Goal: Task Accomplishment & Management: Use online tool/utility

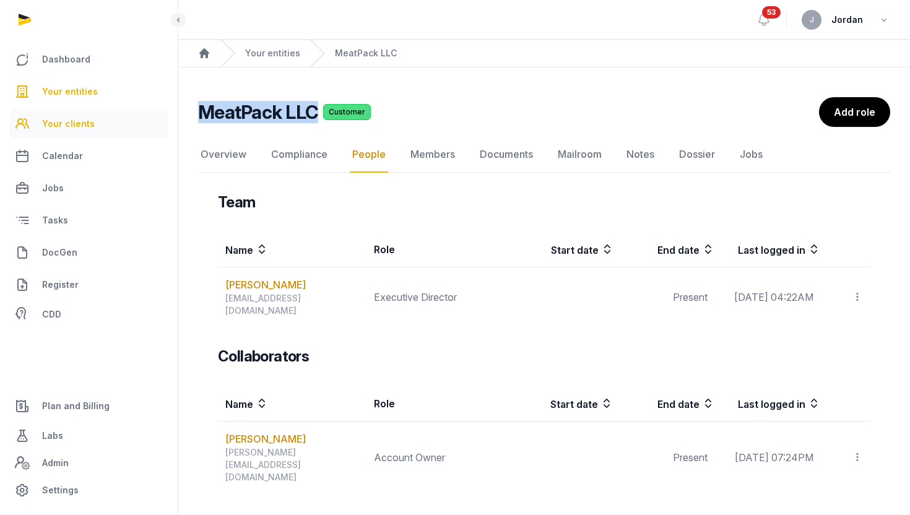
click at [92, 121] on link "Your clients" at bounding box center [89, 124] width 158 height 30
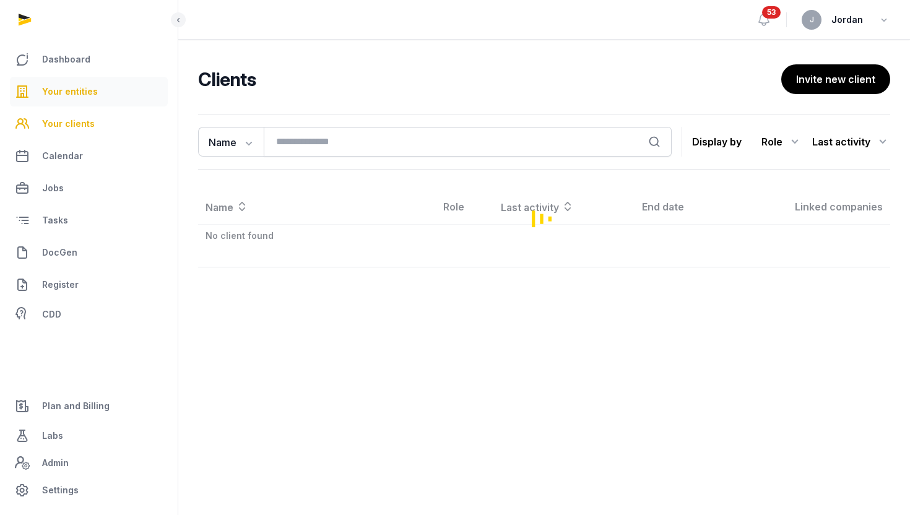
click at [97, 90] on link "Your entities" at bounding box center [89, 92] width 158 height 30
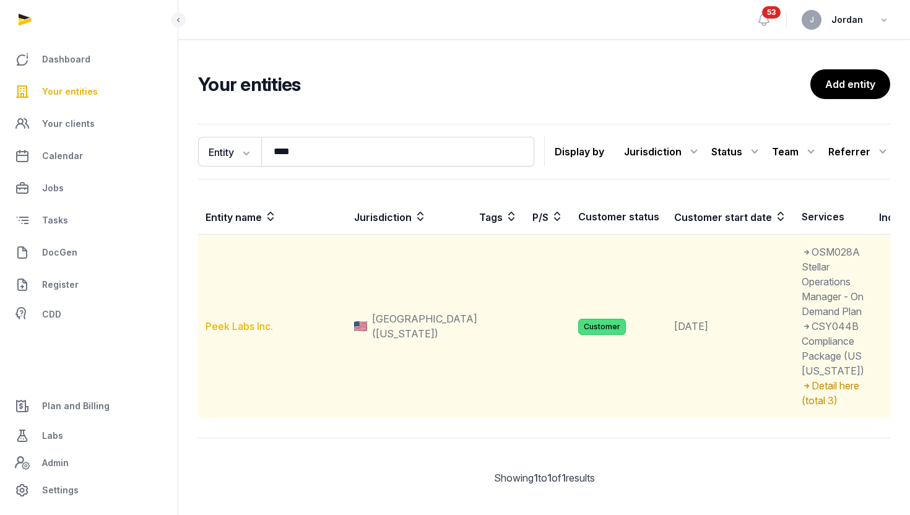
click at [254, 333] on link "Peek Labs Inc." at bounding box center [240, 326] width 68 height 12
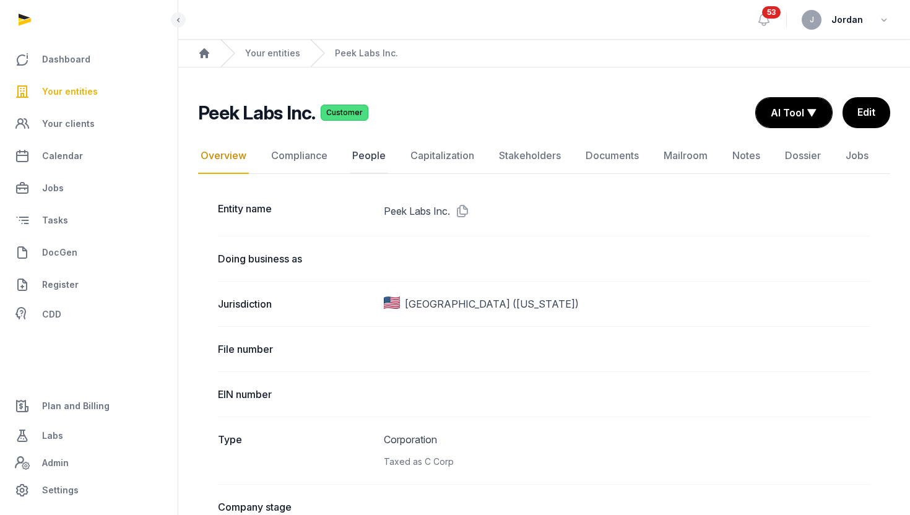
click at [375, 160] on link "People" at bounding box center [369, 156] width 38 height 36
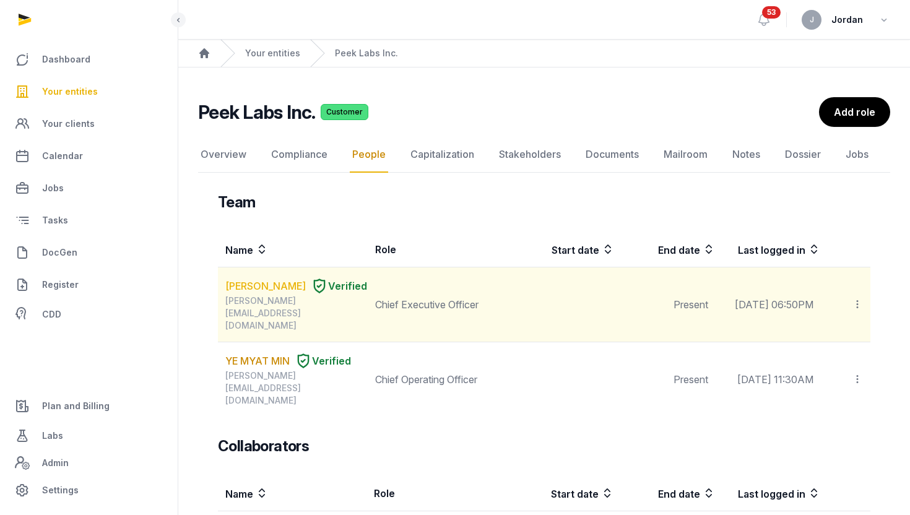
click at [253, 282] on link "SHERRY YAN JIANG" at bounding box center [265, 286] width 81 height 15
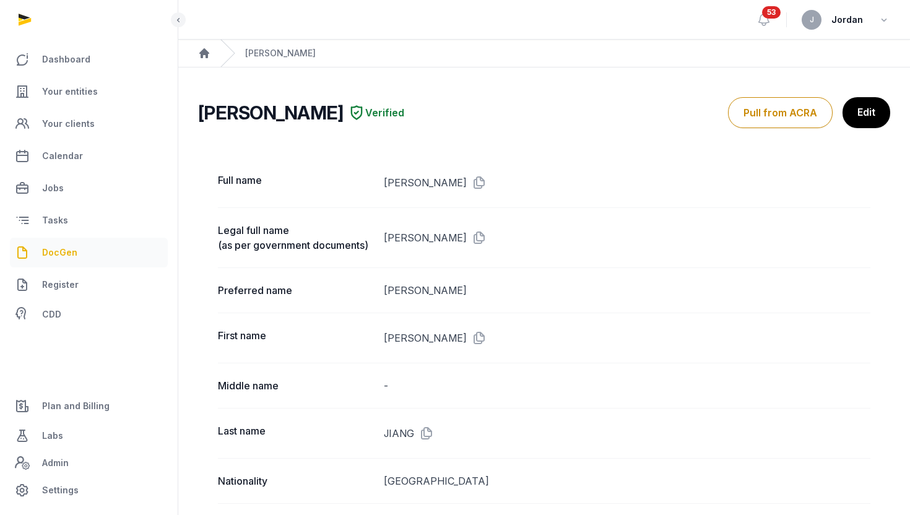
click at [64, 246] on span "DocGen" at bounding box center [59, 252] width 35 height 15
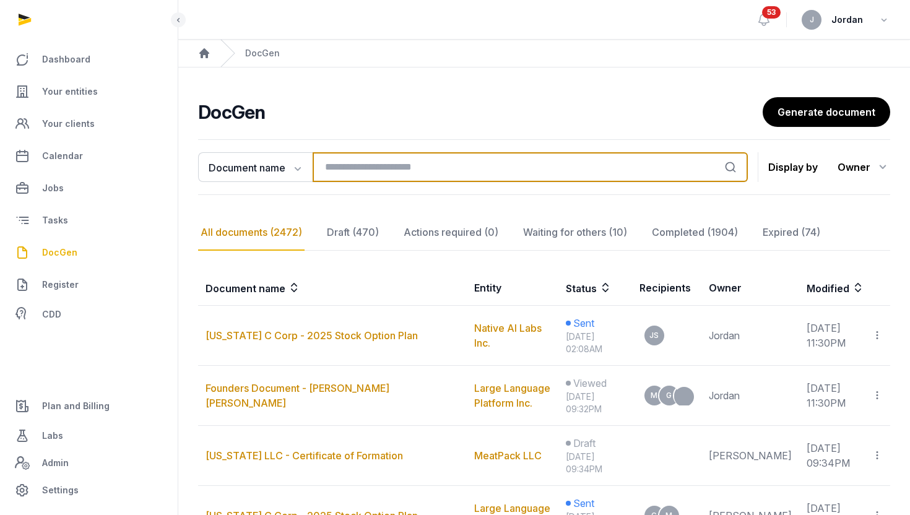
click at [356, 168] on input "search" at bounding box center [530, 167] width 435 height 30
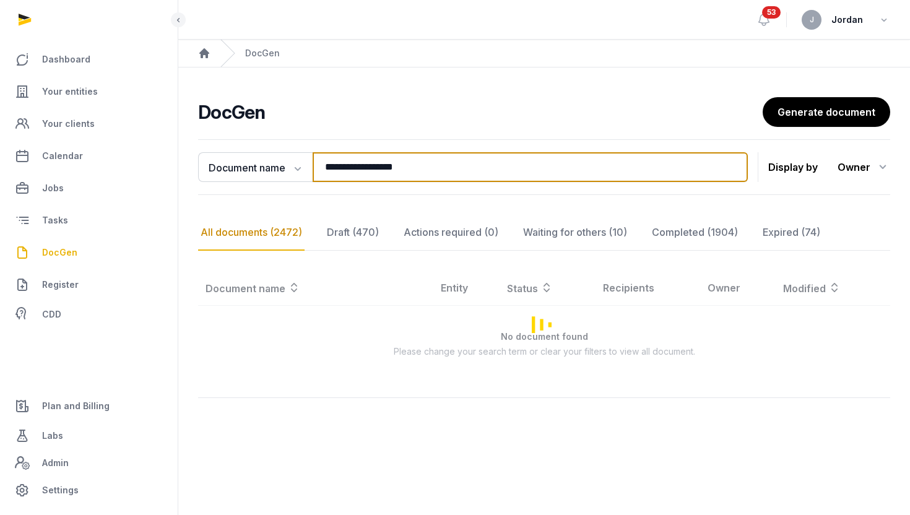
type input "**********"
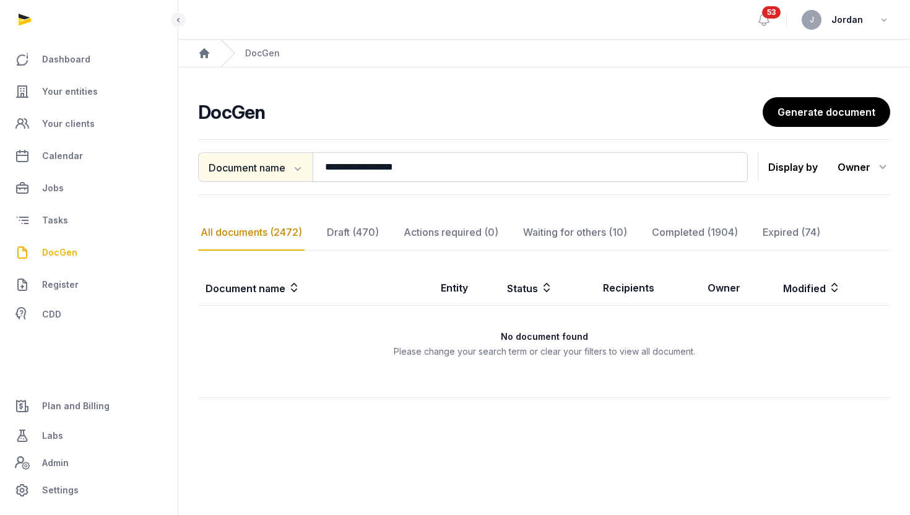
click at [269, 173] on button "Document name" at bounding box center [255, 167] width 115 height 30
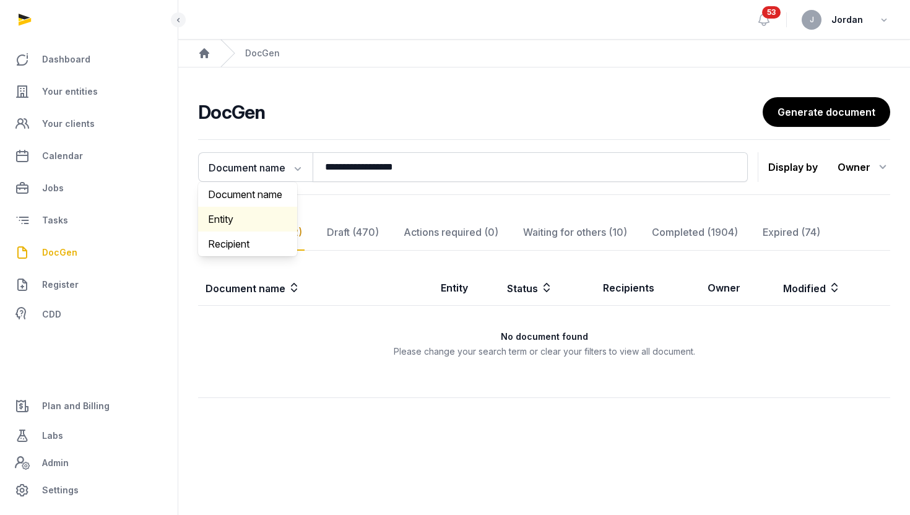
click at [255, 224] on div "Entity" at bounding box center [247, 219] width 99 height 25
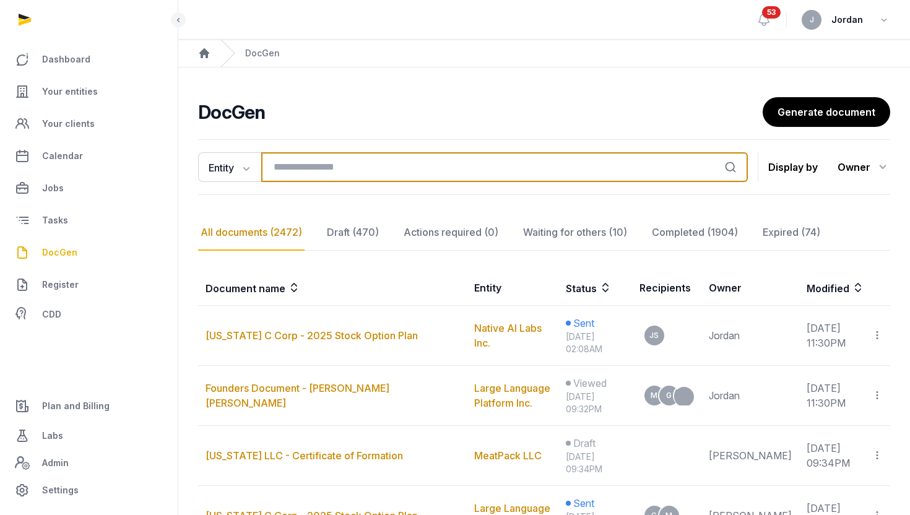
click at [365, 167] on input "search" at bounding box center [504, 167] width 487 height 30
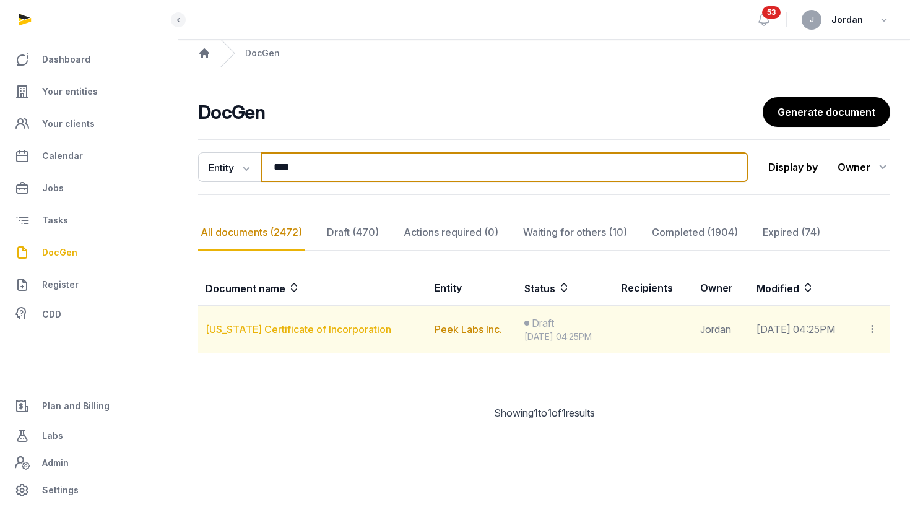
type input "****"
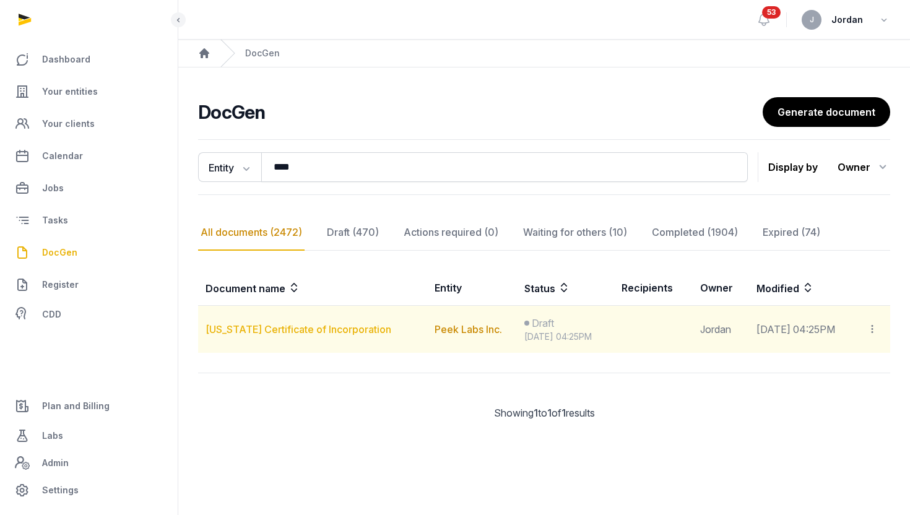
click at [307, 325] on link "[US_STATE] Certificate of Incorporation" at bounding box center [299, 329] width 186 height 12
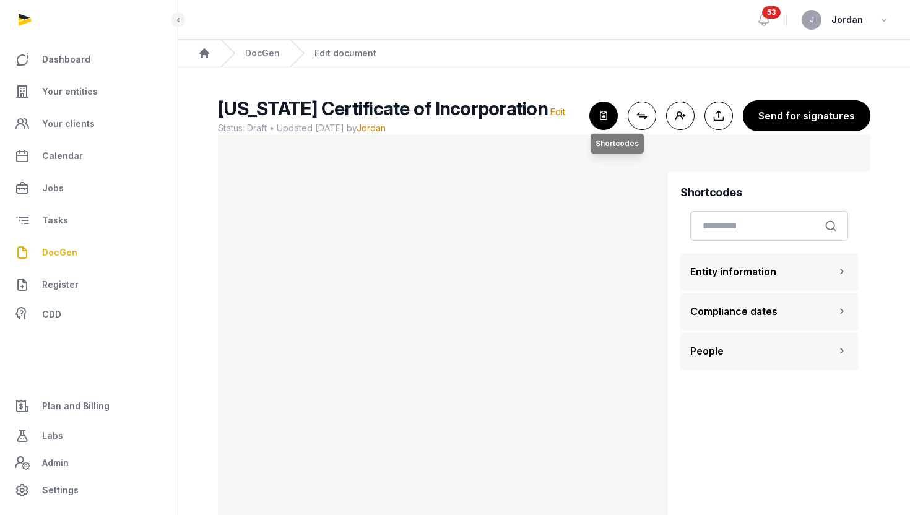
click at [610, 113] on icon "button" at bounding box center [603, 115] width 27 height 27
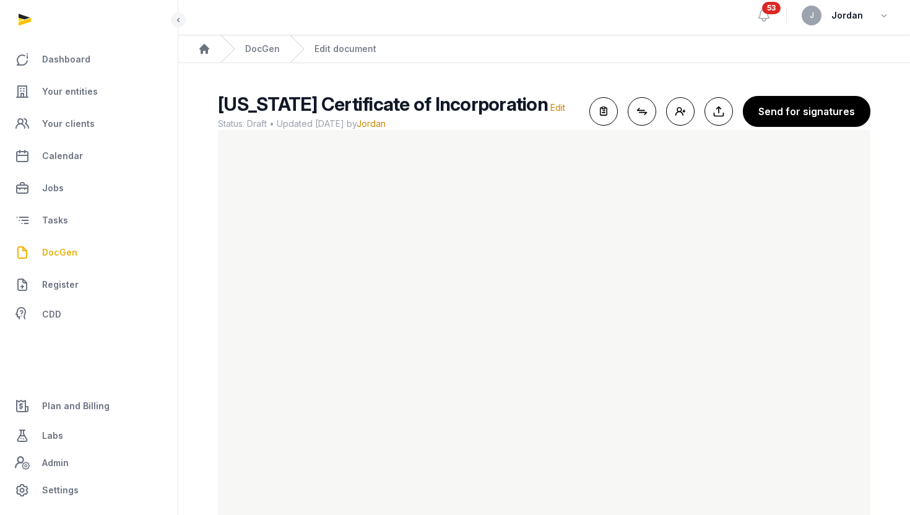
scroll to position [30, 0]
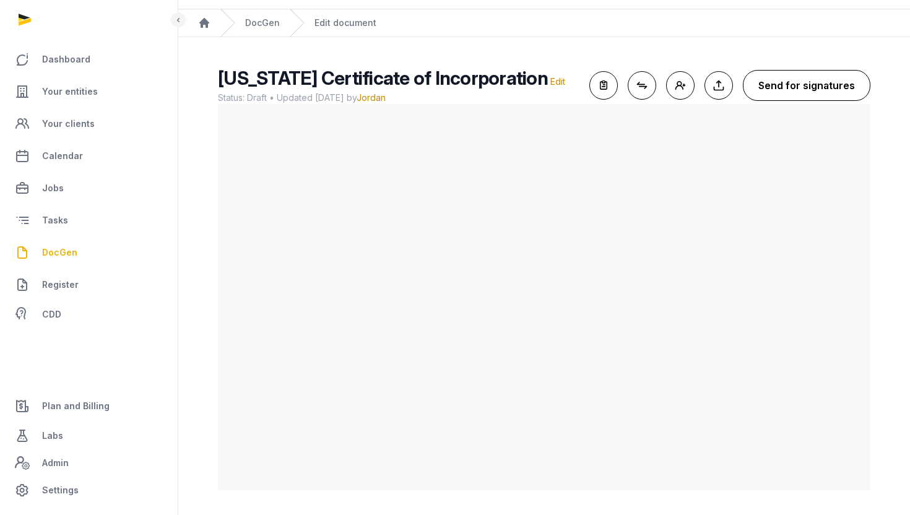
click at [803, 92] on button "Send for signatures" at bounding box center [807, 85] width 128 height 31
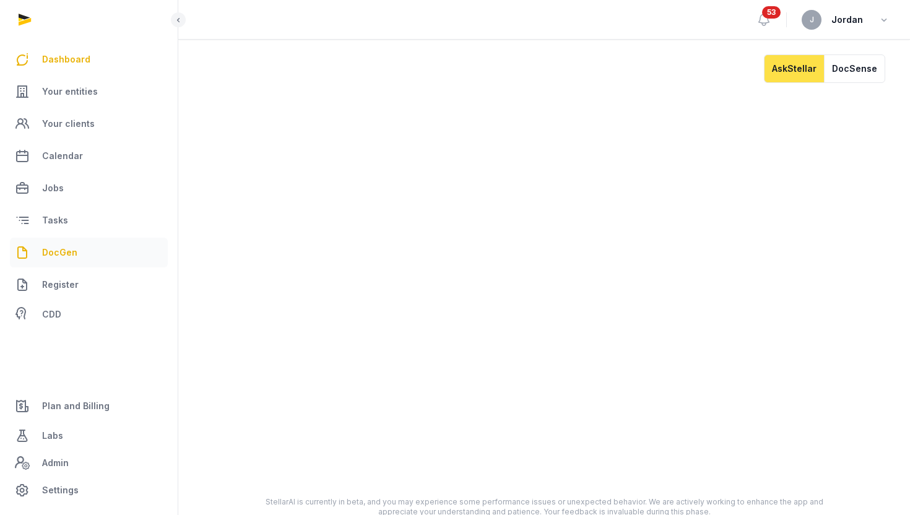
click at [93, 247] on link "DocGen" at bounding box center [89, 253] width 158 height 30
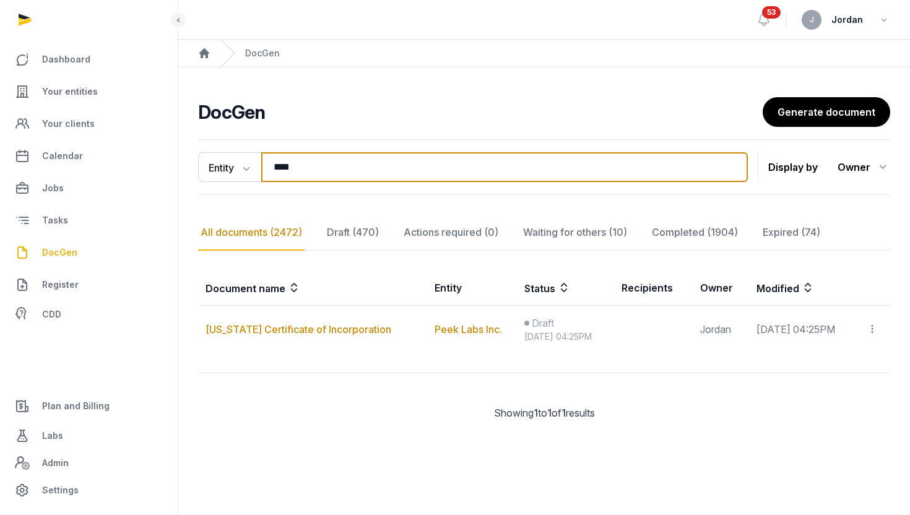
click at [727, 168] on input "****" at bounding box center [504, 167] width 487 height 30
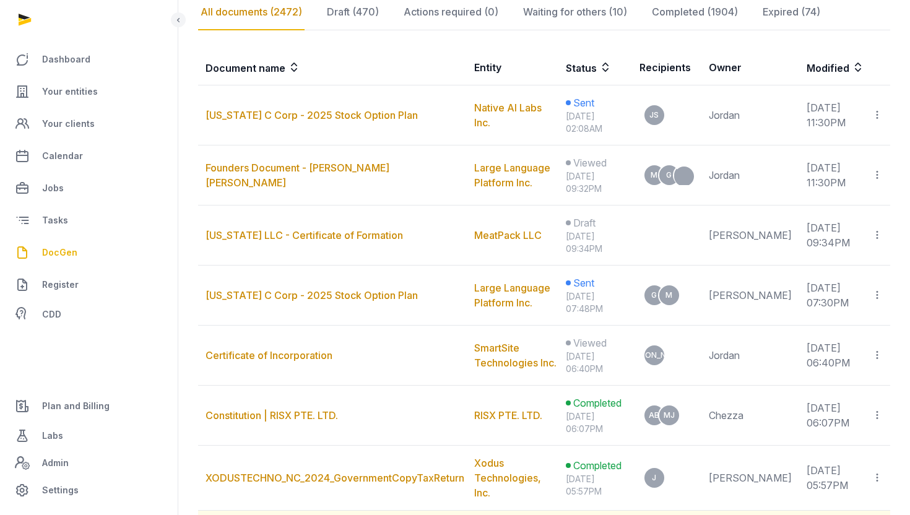
scroll to position [224, 0]
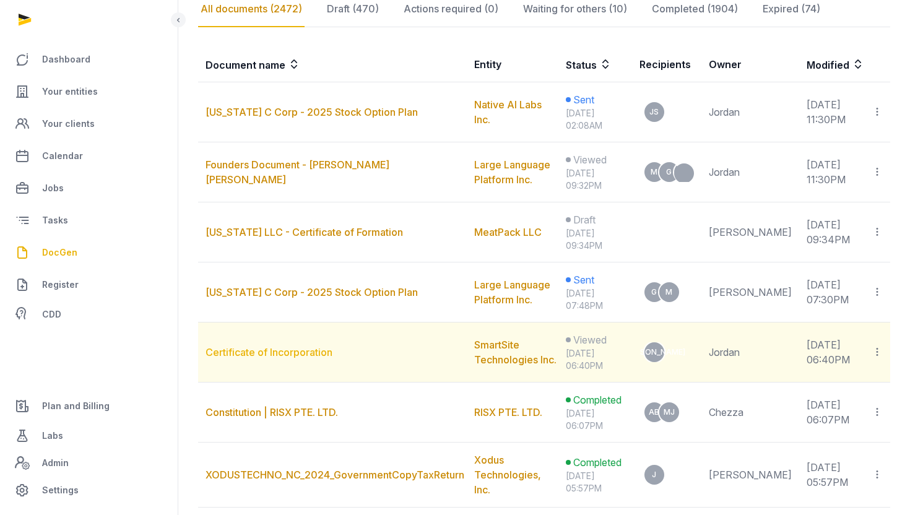
click at [303, 348] on link "Certificate of Incorporation" at bounding box center [269, 352] width 127 height 12
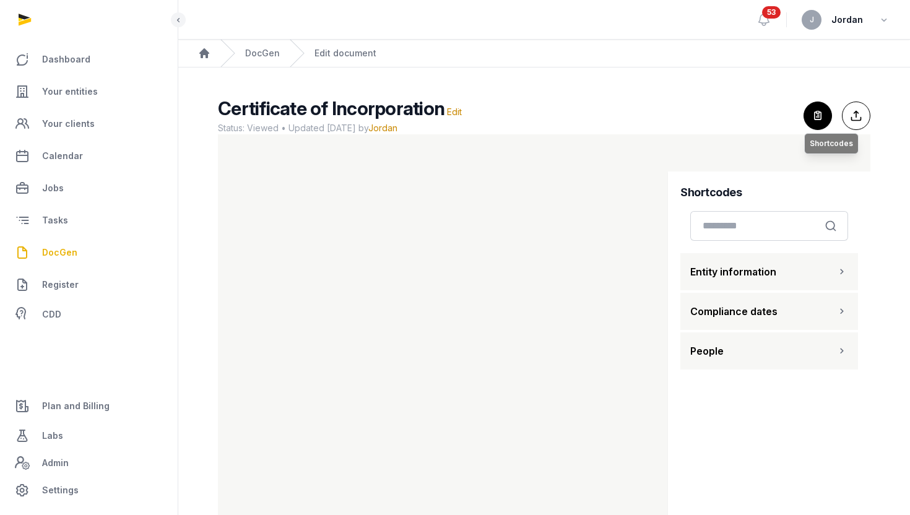
click at [814, 124] on icon "button" at bounding box center [818, 115] width 27 height 27
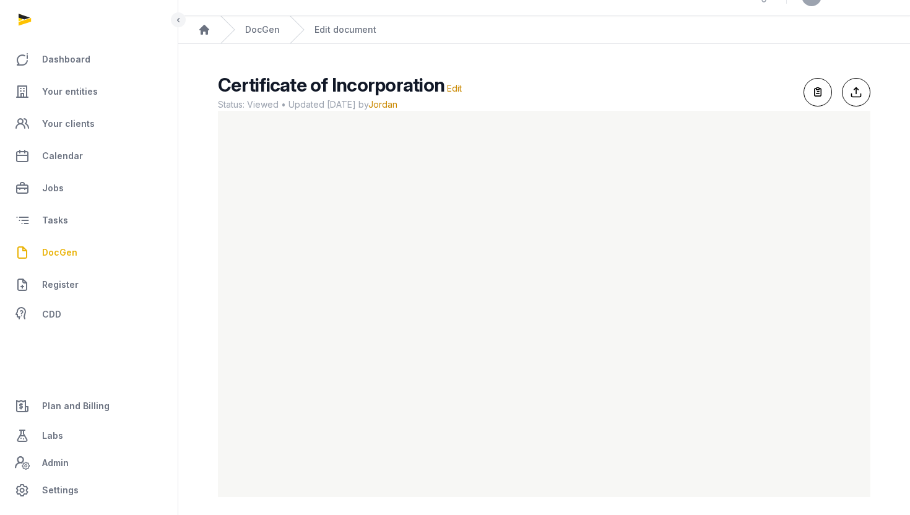
scroll to position [30, 0]
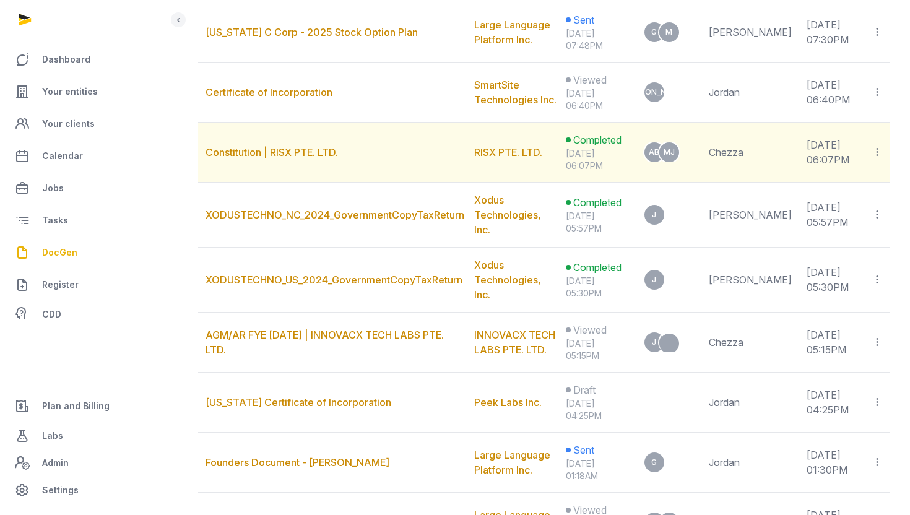
scroll to position [489, 0]
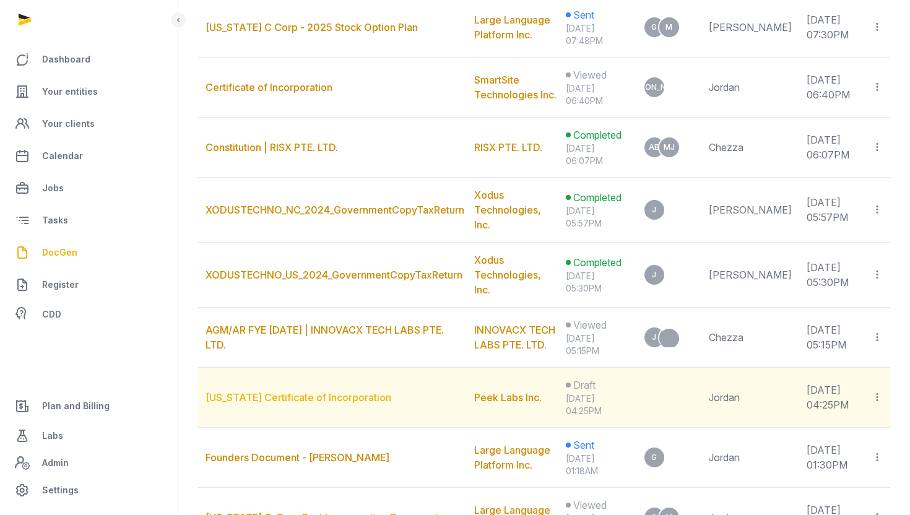
click at [318, 391] on link "[US_STATE] Certificate of Incorporation" at bounding box center [299, 397] width 186 height 12
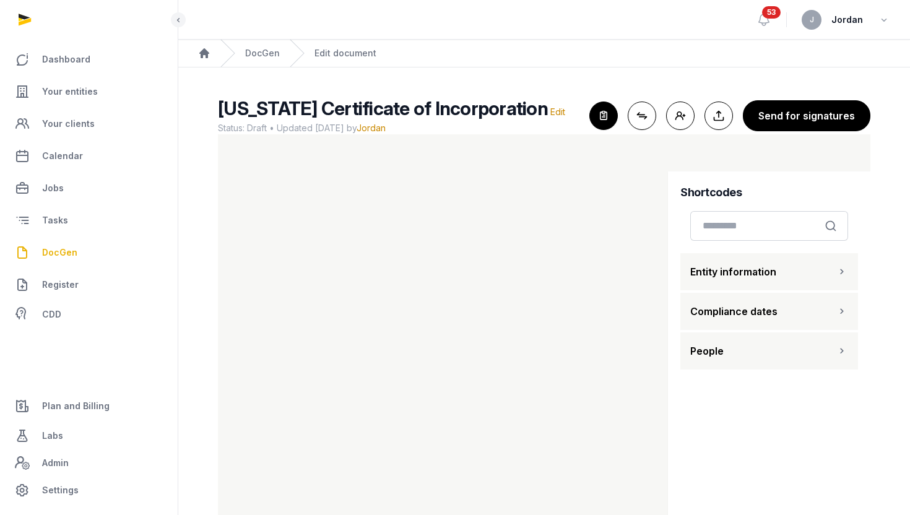
click at [412, 102] on span "[US_STATE] Certificate of Incorporation" at bounding box center [383, 108] width 330 height 22
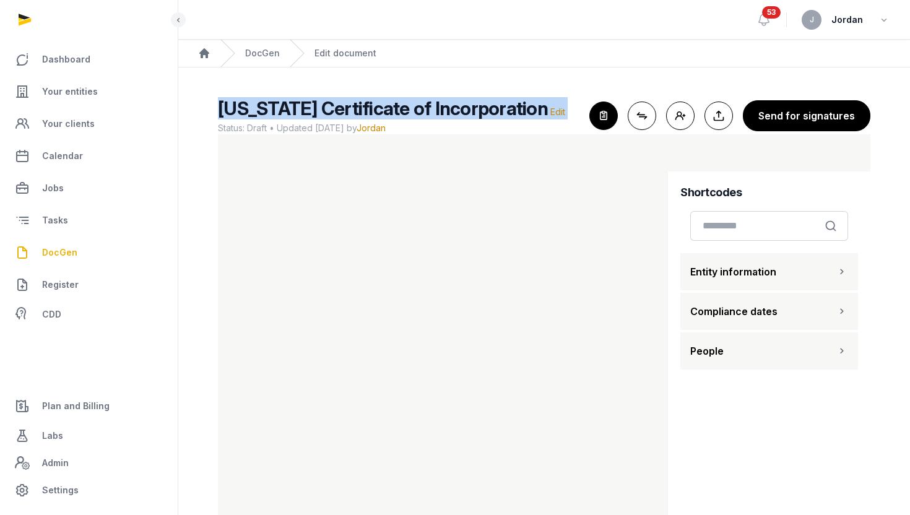
click at [412, 102] on span "[US_STATE] Certificate of Incorporation" at bounding box center [383, 108] width 330 height 22
copy h2 "[US_STATE] Certificate of Incorporation Edit"
click at [87, 250] on link "DocGen" at bounding box center [89, 253] width 158 height 30
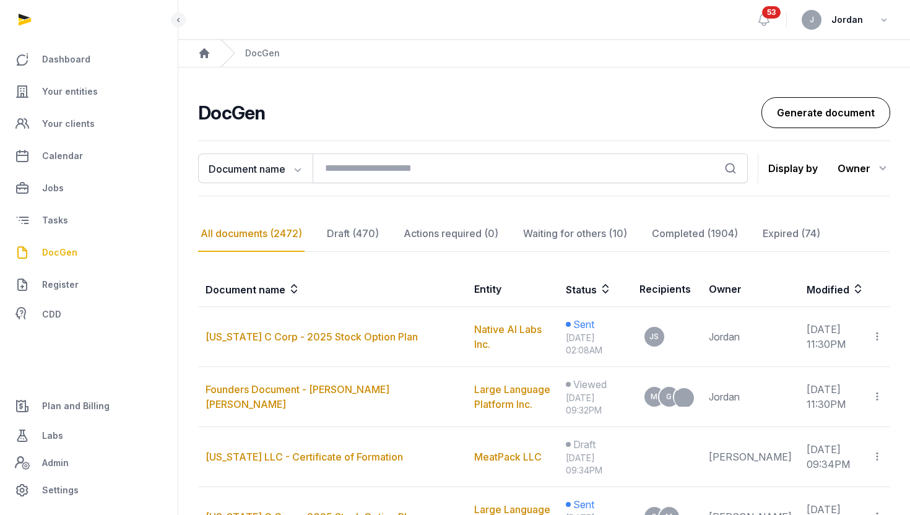
click at [830, 123] on link "Generate document" at bounding box center [826, 112] width 129 height 31
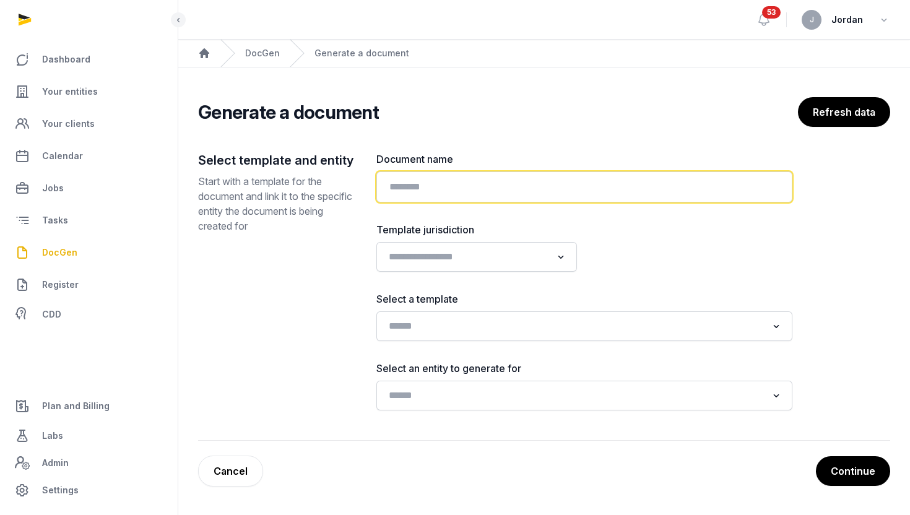
click at [490, 198] on input "text" at bounding box center [585, 187] width 416 height 31
paste input "**********"
type input "**********"
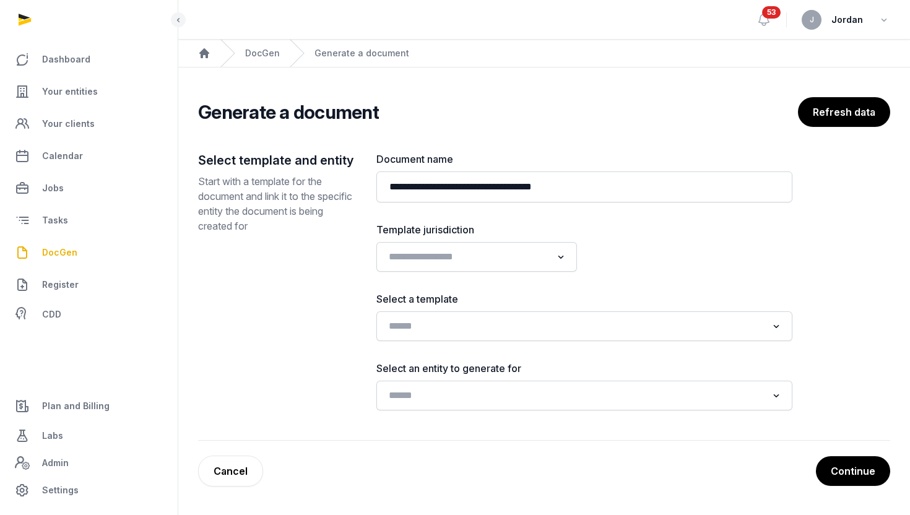
click at [497, 313] on div "Loading..." at bounding box center [585, 327] width 416 height 30
click at [486, 323] on input "Search for option" at bounding box center [575, 326] width 383 height 17
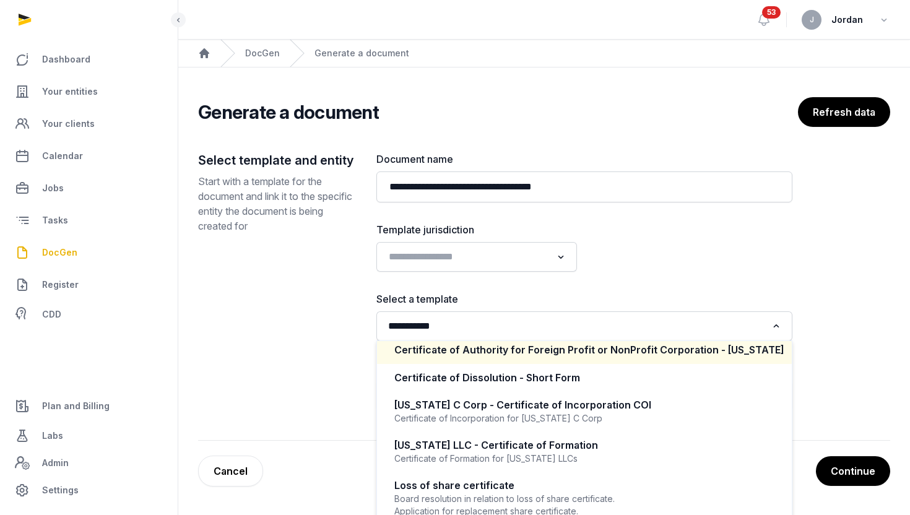
scroll to position [79, 0]
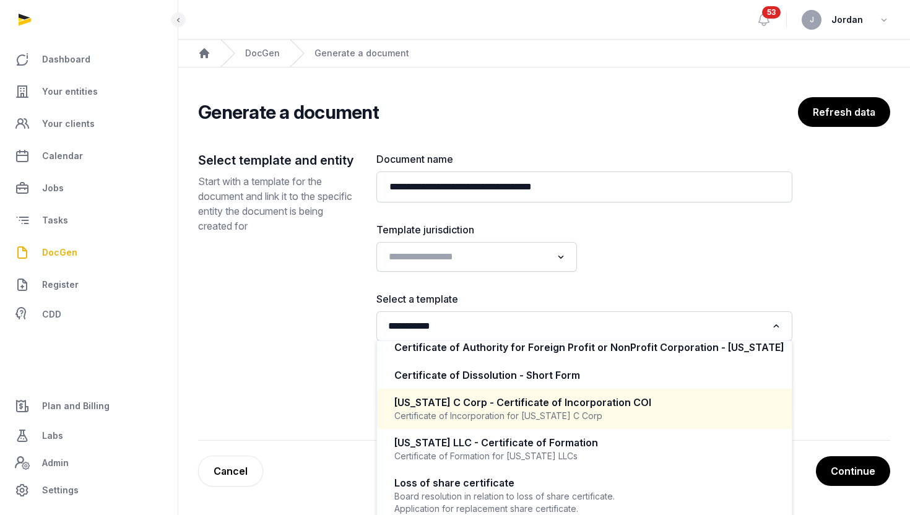
click at [536, 417] on div "Certificate of Incorporation for [US_STATE] C Corp" at bounding box center [585, 416] width 380 height 12
type input "**********"
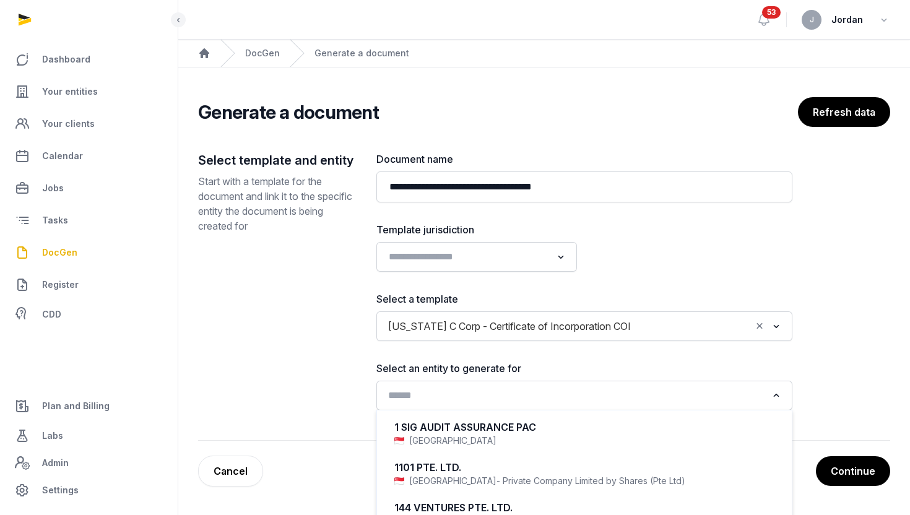
click at [496, 395] on input "Search for option" at bounding box center [575, 395] width 383 height 17
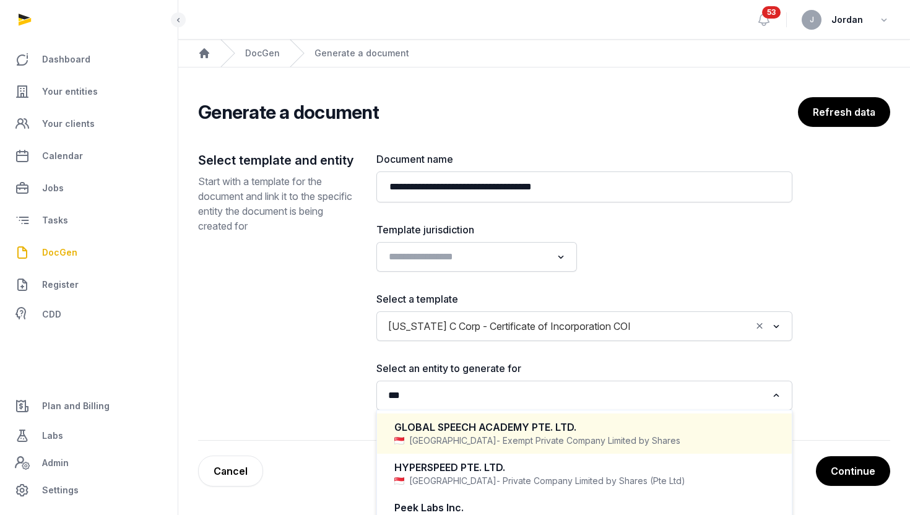
scroll to position [32, 0]
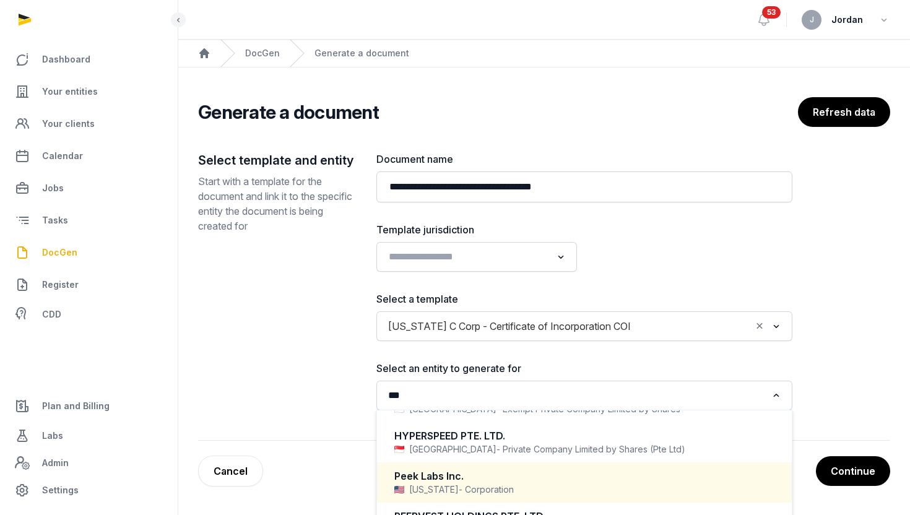
click at [476, 478] on div "Peek Labs Inc." at bounding box center [585, 476] width 380 height 14
type input "***"
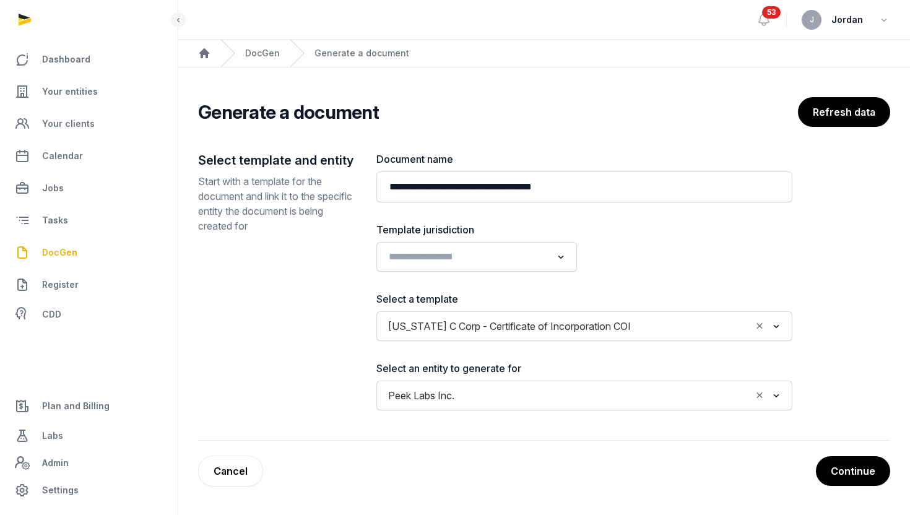
scroll to position [3, 0]
click at [842, 475] on button "Continue" at bounding box center [853, 471] width 76 height 31
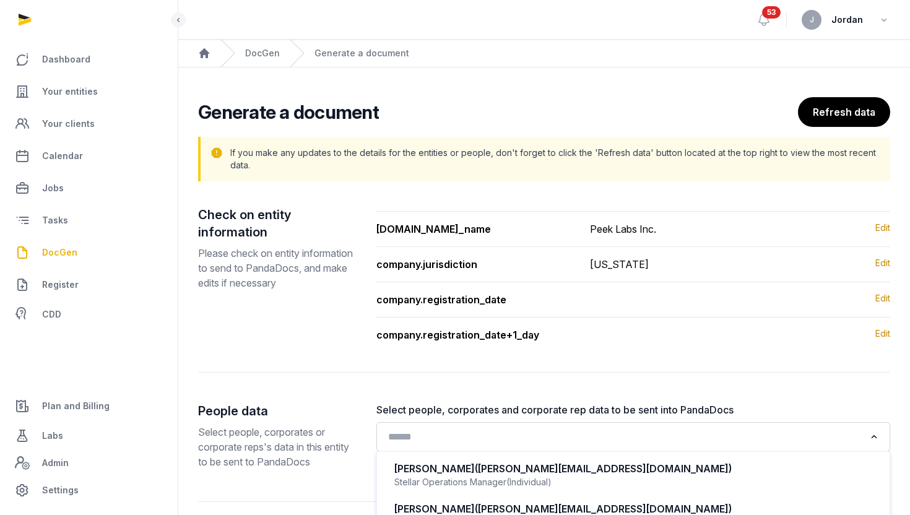
click at [604, 438] on input "Search for option" at bounding box center [625, 437] width 482 height 17
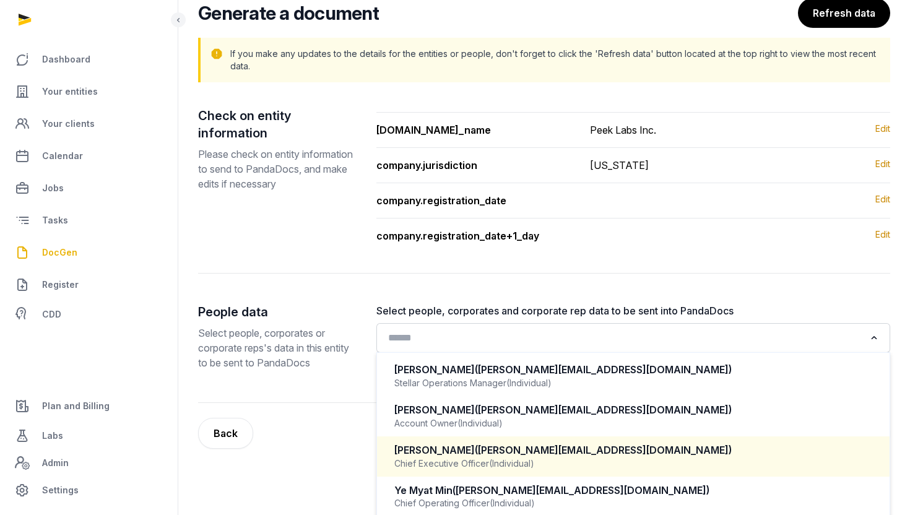
scroll to position [104, 0]
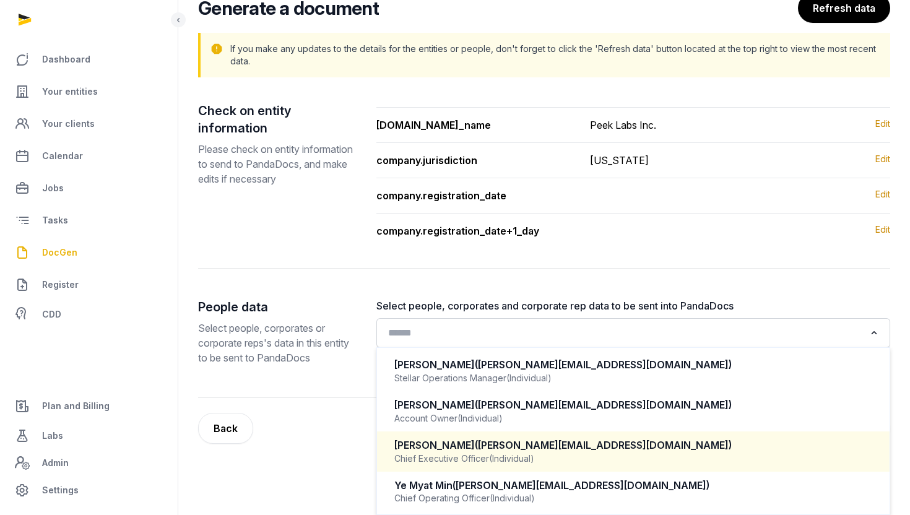
click at [603, 448] on div "[PERSON_NAME] ([PERSON_NAME][EMAIL_ADDRESS][DOMAIN_NAME])" at bounding box center [634, 446] width 479 height 14
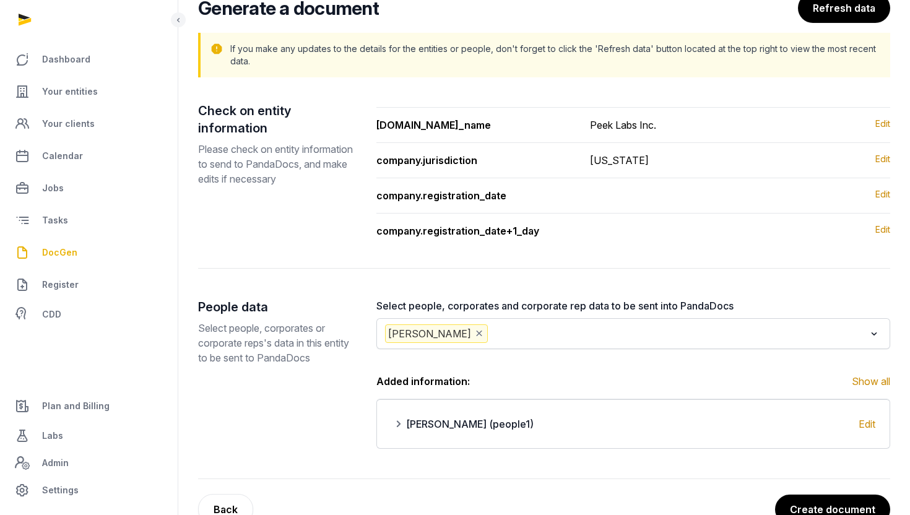
click at [549, 328] on input "Search for option" at bounding box center [678, 334] width 375 height 19
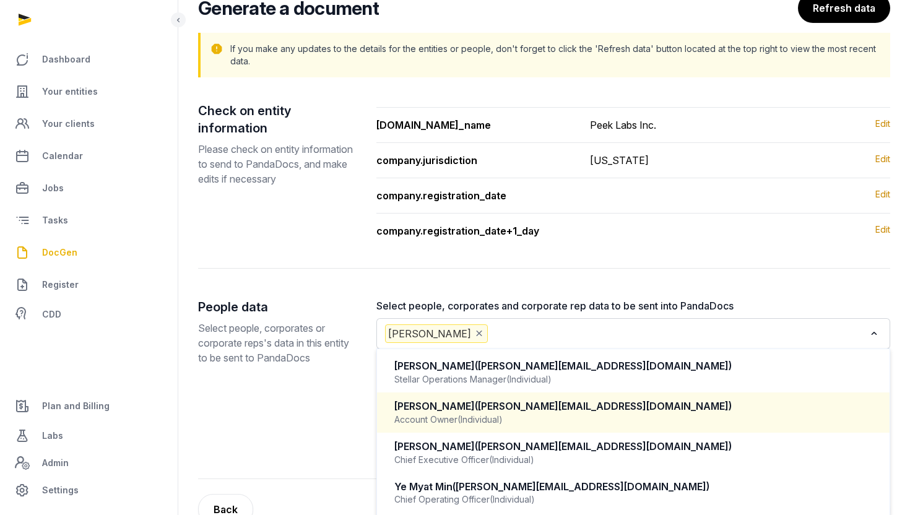
scroll to position [139, 0]
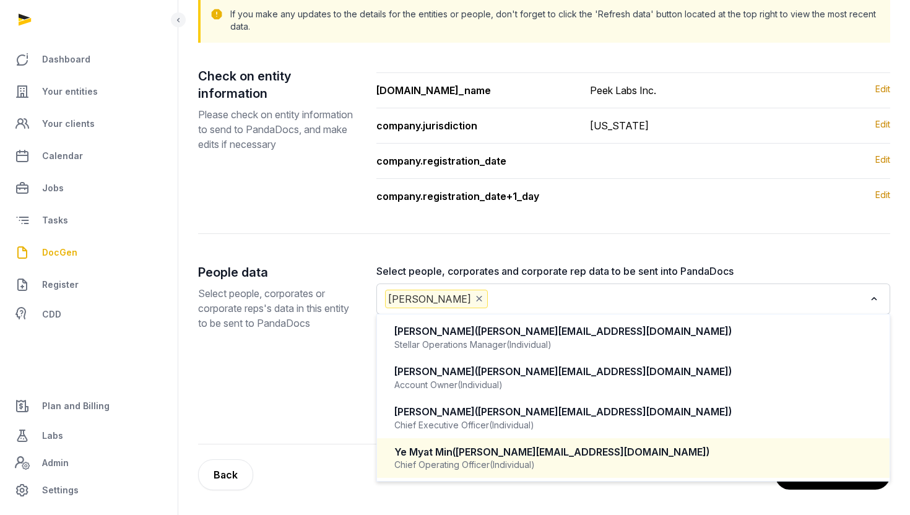
click at [517, 466] on span "(Individual)" at bounding box center [512, 465] width 45 height 12
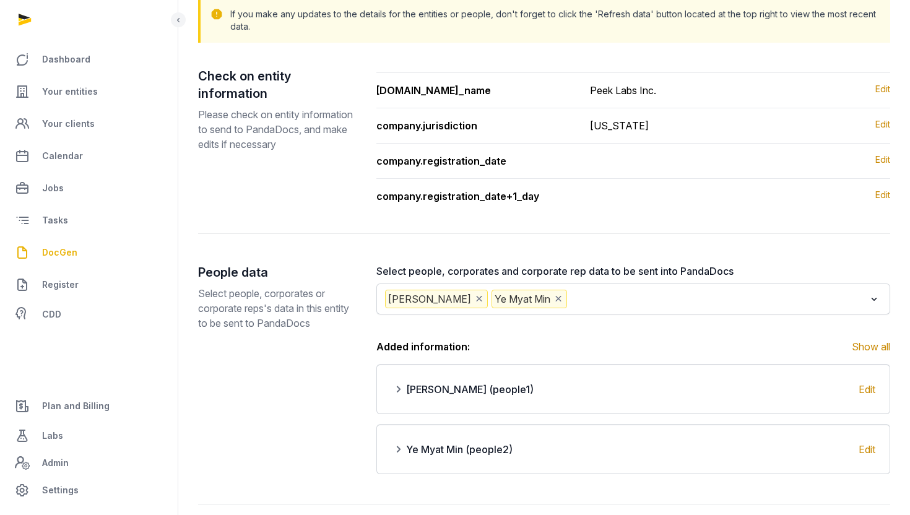
scroll to position [199, 0]
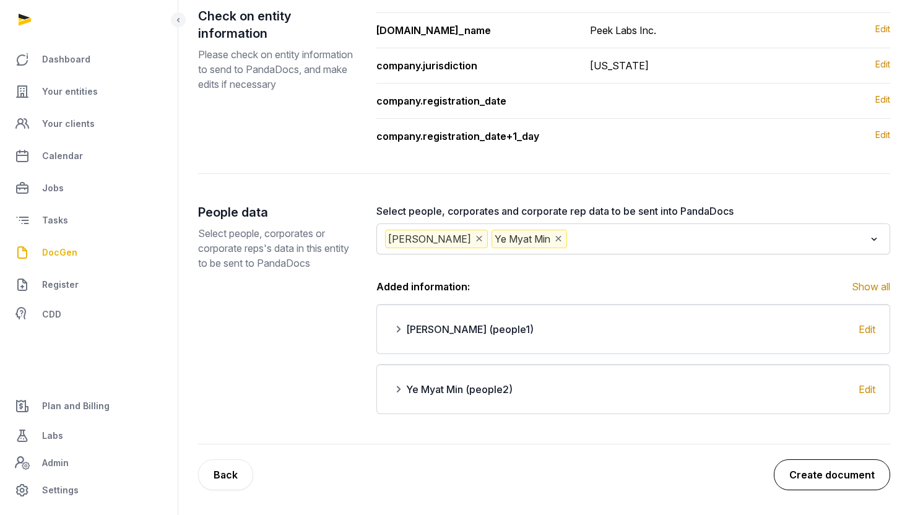
click at [837, 465] on button "Create document" at bounding box center [832, 475] width 116 height 31
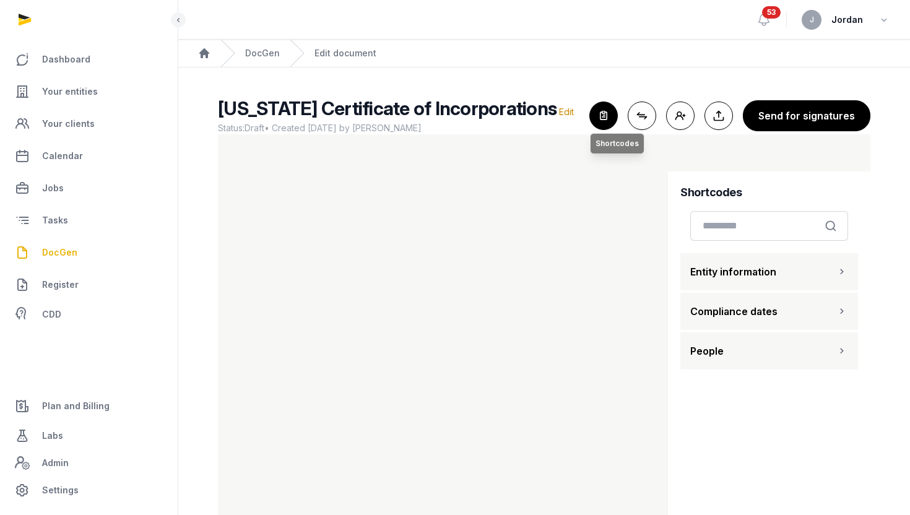
click at [609, 126] on icon "button" at bounding box center [603, 115] width 27 height 27
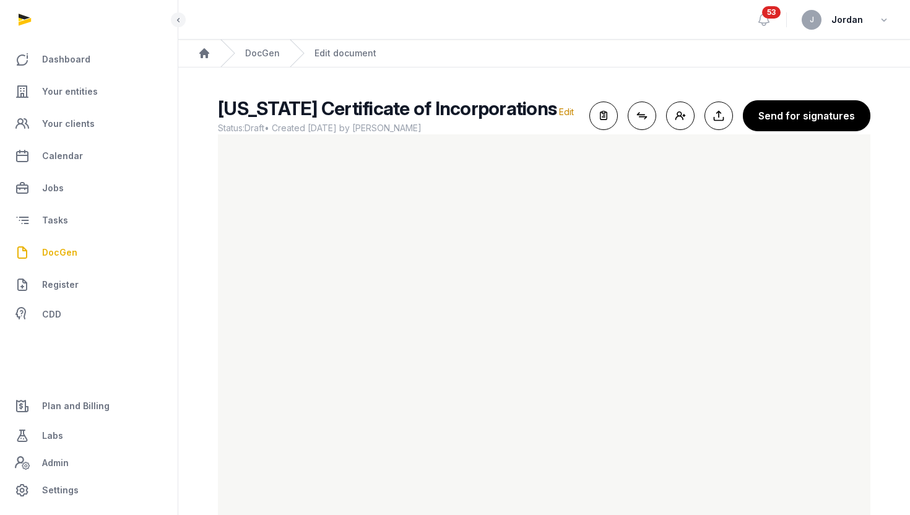
scroll to position [30, 0]
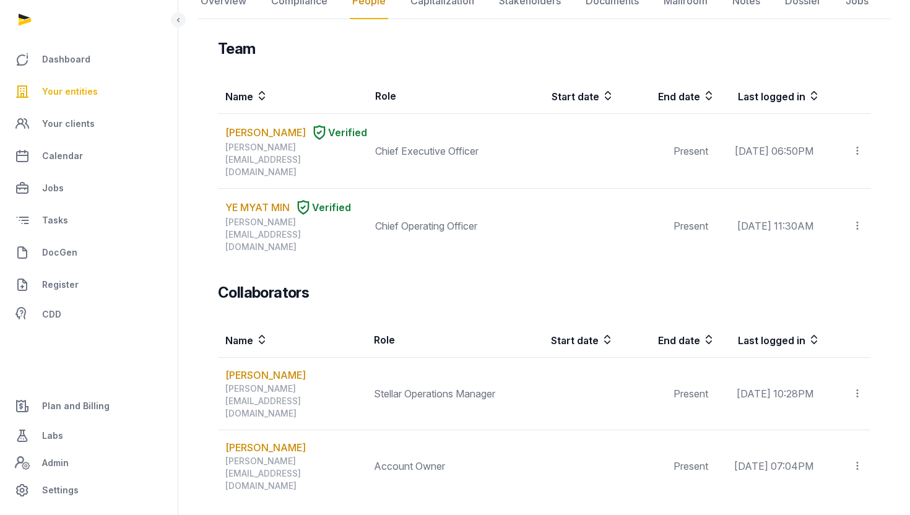
click at [68, 95] on span "Your entities" at bounding box center [70, 91] width 56 height 15
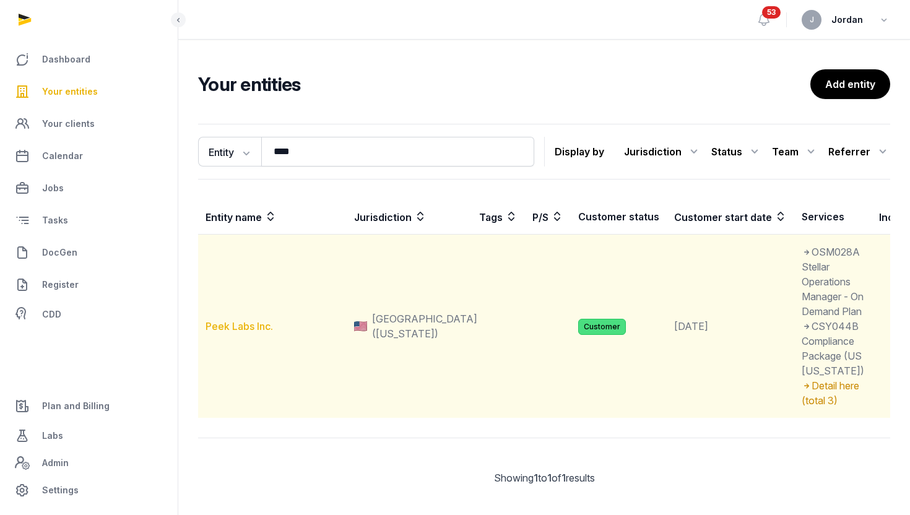
click at [244, 333] on link "Peek Labs Inc." at bounding box center [240, 326] width 68 height 12
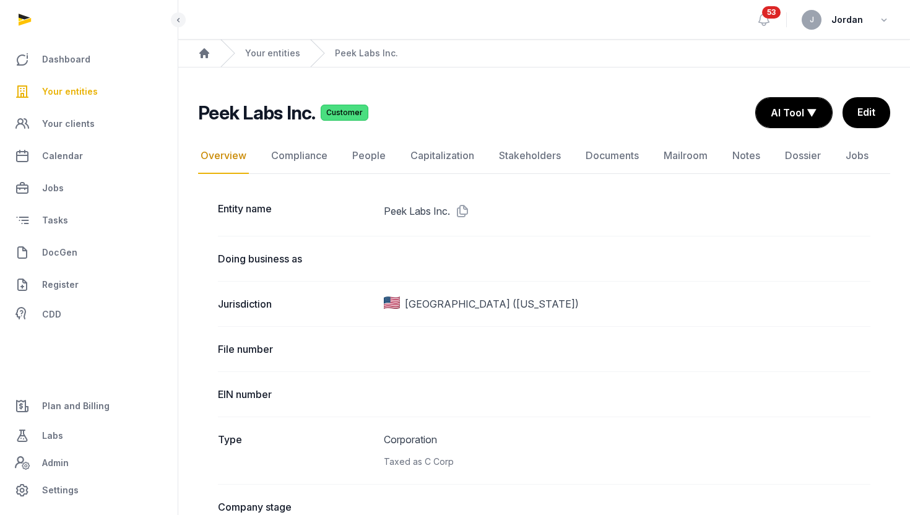
click at [92, 88] on span "Your entities" at bounding box center [70, 91] width 56 height 15
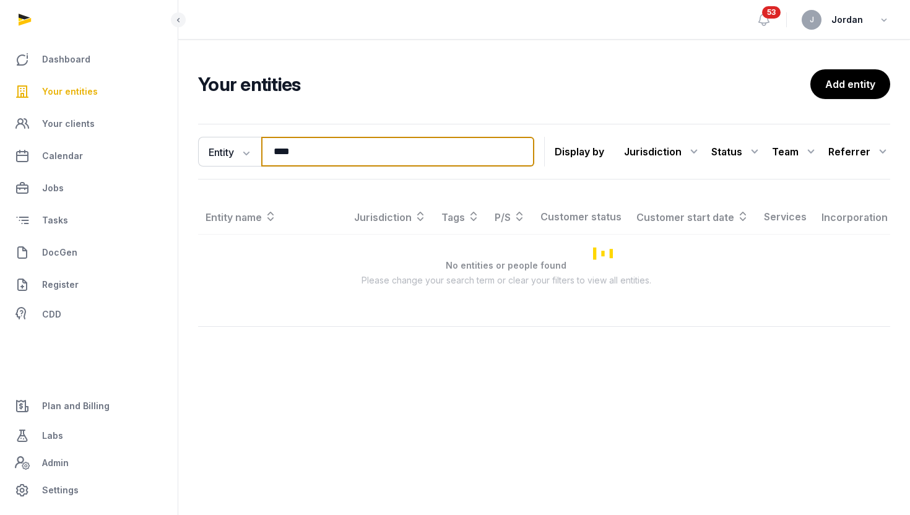
click at [293, 156] on input "****" at bounding box center [397, 152] width 273 height 30
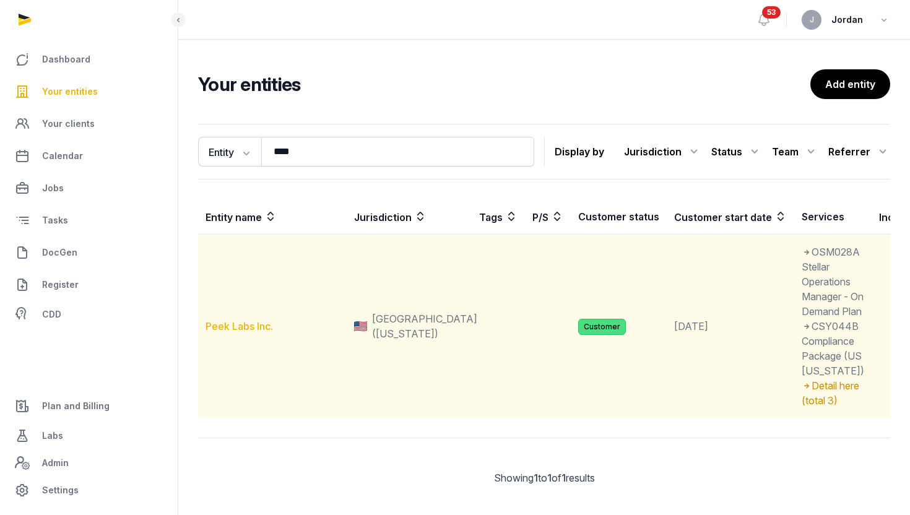
click at [220, 333] on link "Peek Labs Inc." at bounding box center [240, 326] width 68 height 12
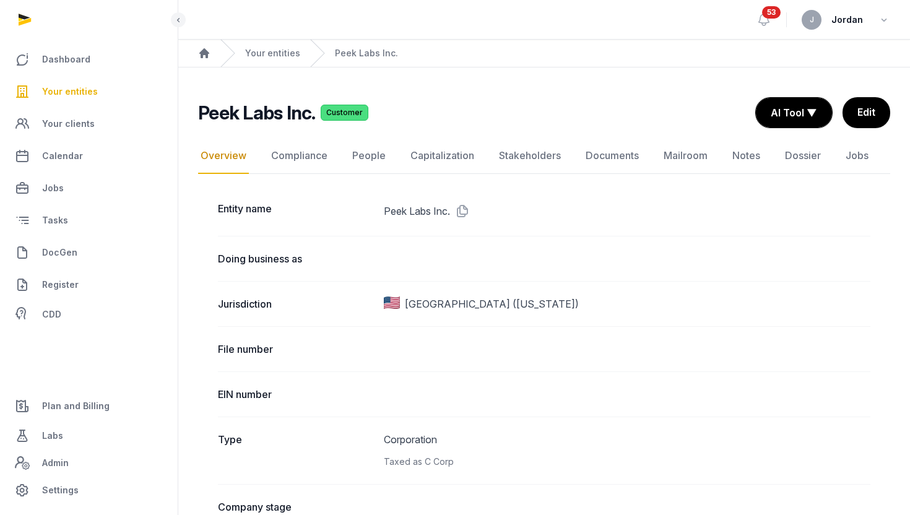
click at [102, 90] on link "Your entities" at bounding box center [89, 92] width 158 height 30
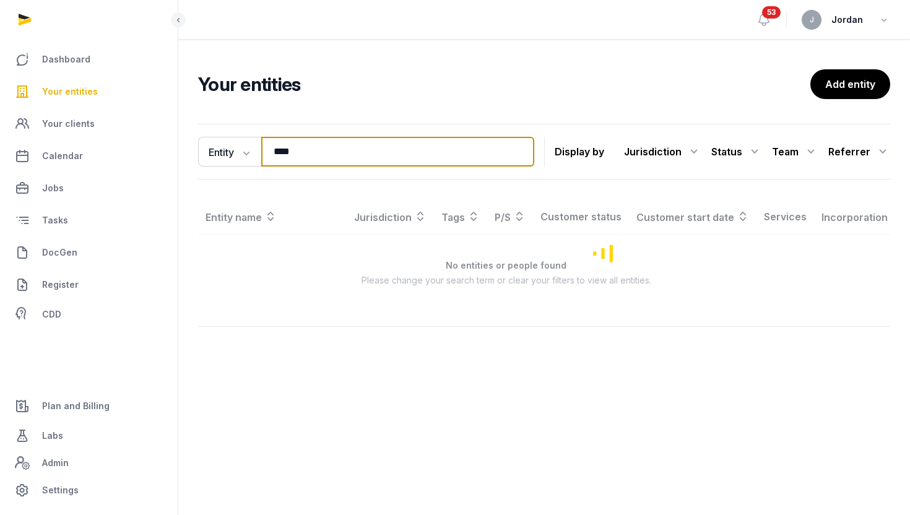
click at [295, 159] on input "****" at bounding box center [397, 152] width 273 height 30
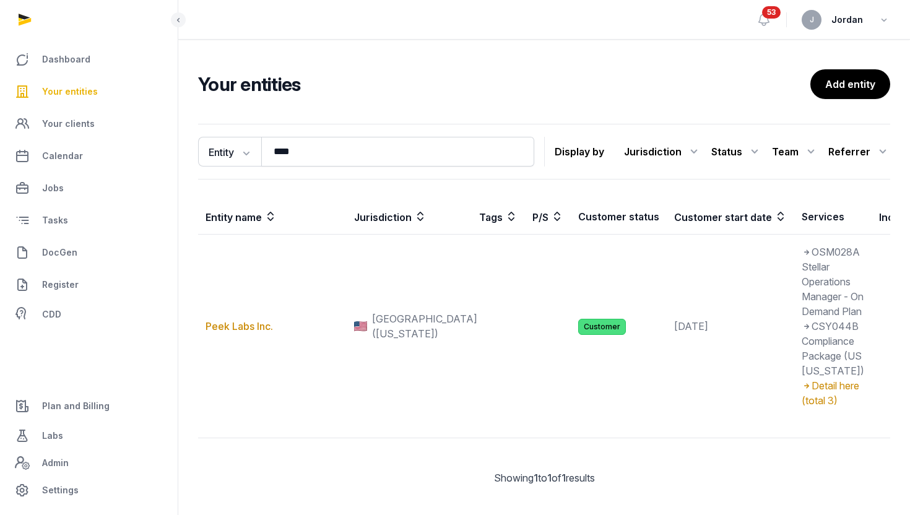
click at [71, 93] on span "Your entities" at bounding box center [70, 91] width 56 height 15
click at [82, 89] on span "Your entities" at bounding box center [70, 91] width 56 height 15
click at [302, 152] on input "****" at bounding box center [397, 152] width 273 height 30
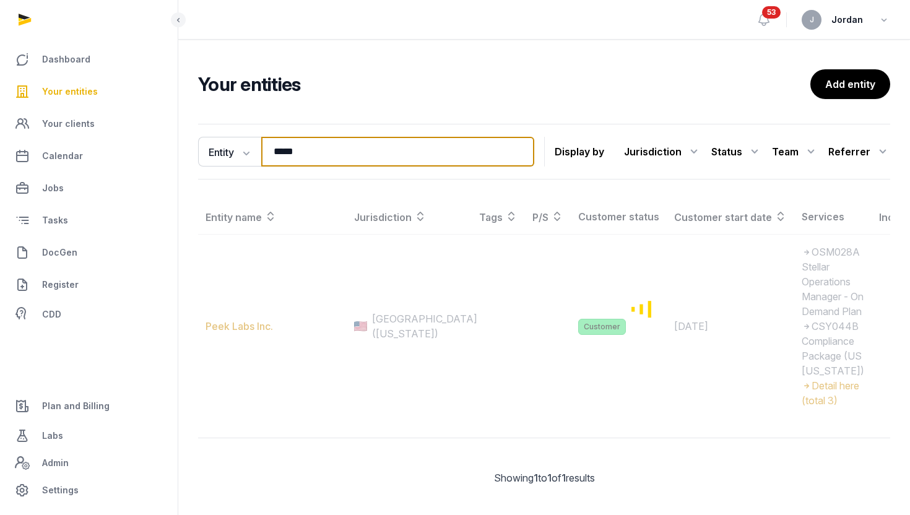
type input "**********"
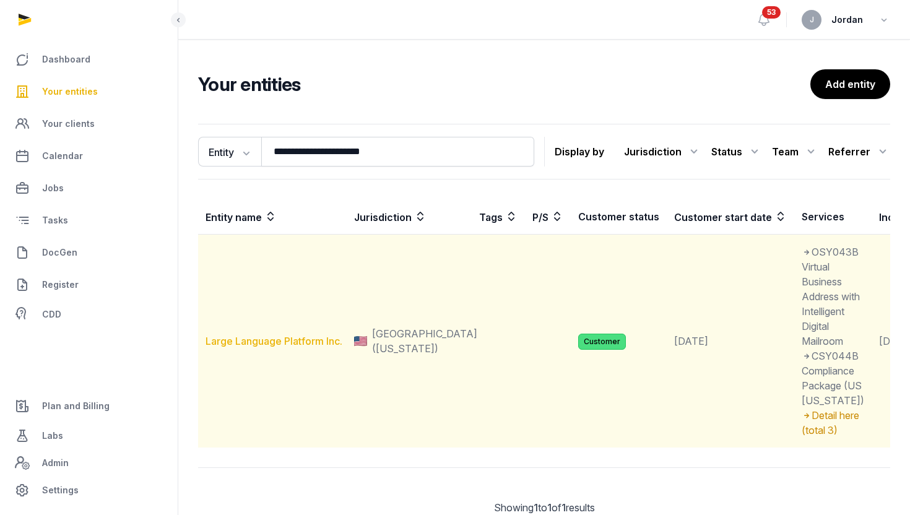
click at [263, 347] on link "Large Language Platform Inc." at bounding box center [274, 341] width 137 height 12
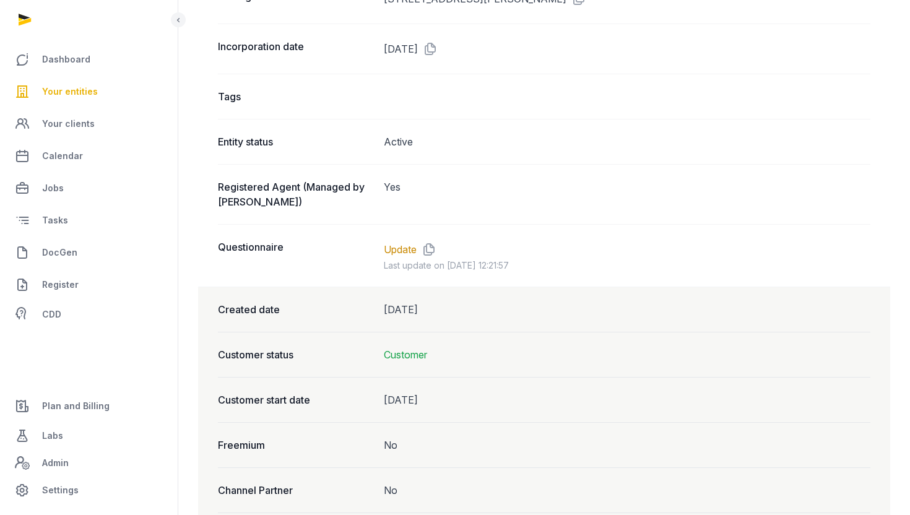
scroll to position [1010, 0]
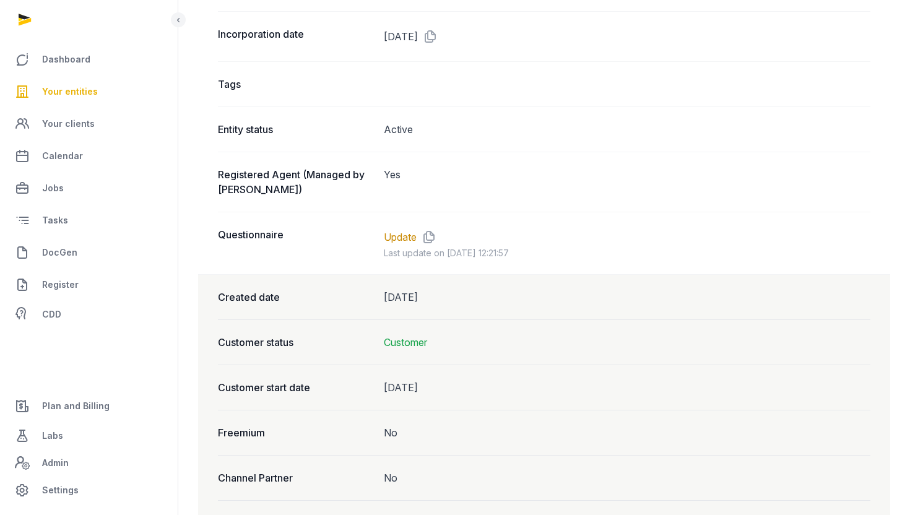
click at [396, 230] on link "Update" at bounding box center [400, 237] width 33 height 15
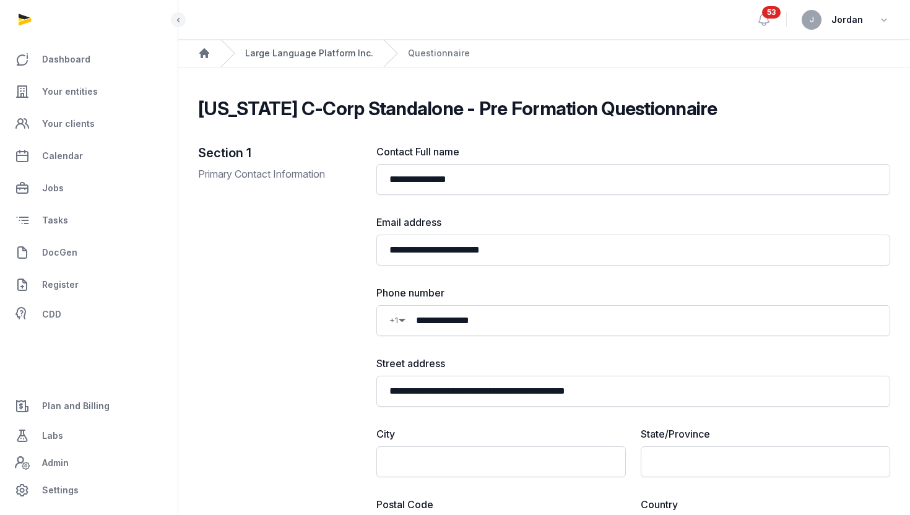
click at [292, 56] on link "Large Language Platform Inc." at bounding box center [309, 53] width 128 height 12
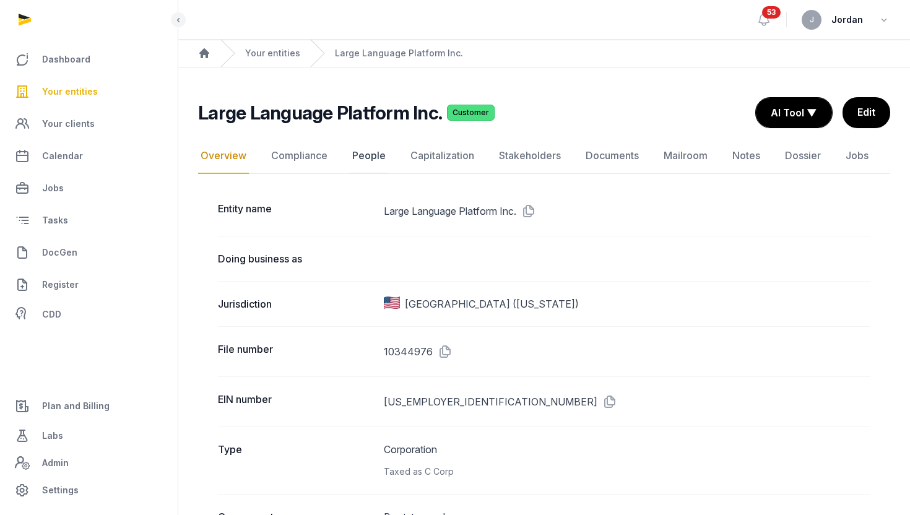
click at [372, 143] on link "People" at bounding box center [369, 156] width 38 height 36
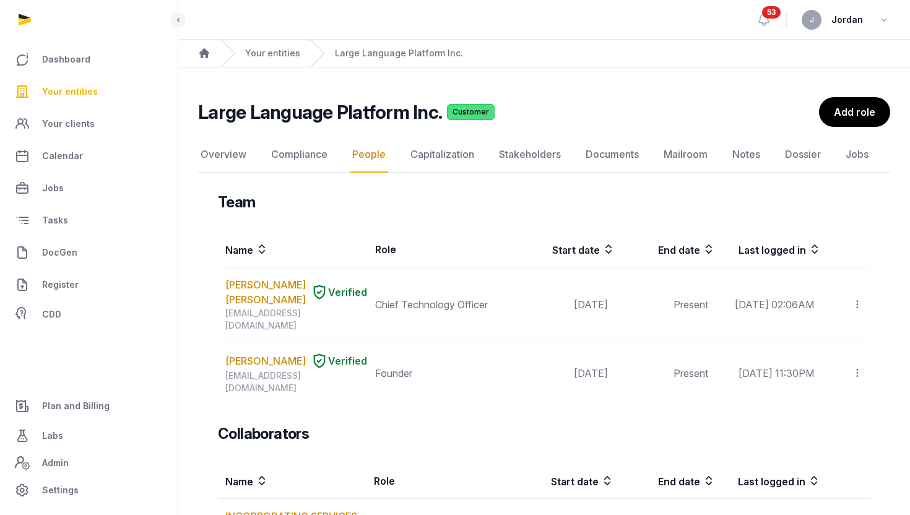
scroll to position [30, 0]
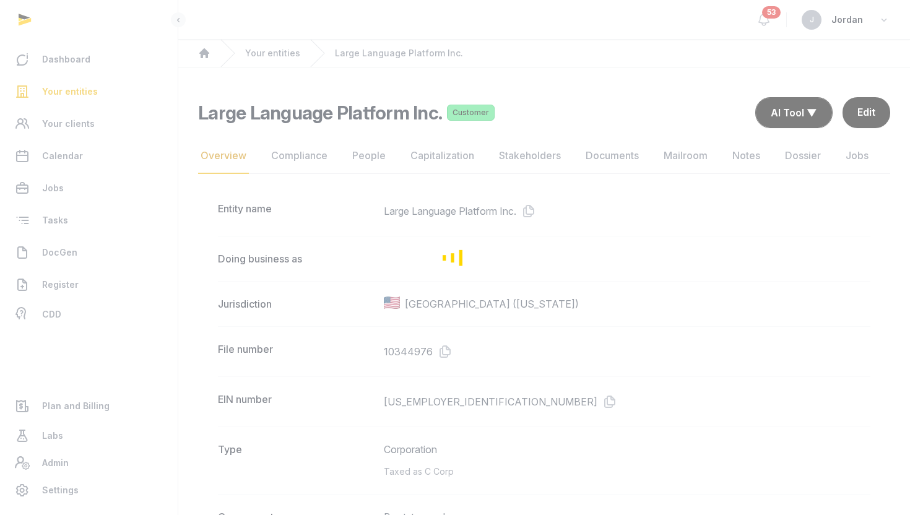
click at [69, 86] on div "Loading" at bounding box center [455, 257] width 910 height 515
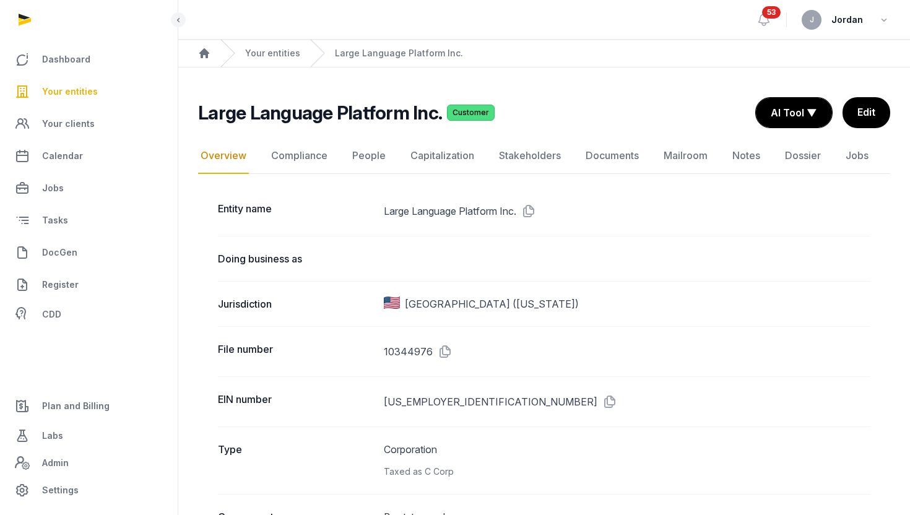
click at [72, 94] on span "Your entities" at bounding box center [70, 91] width 56 height 15
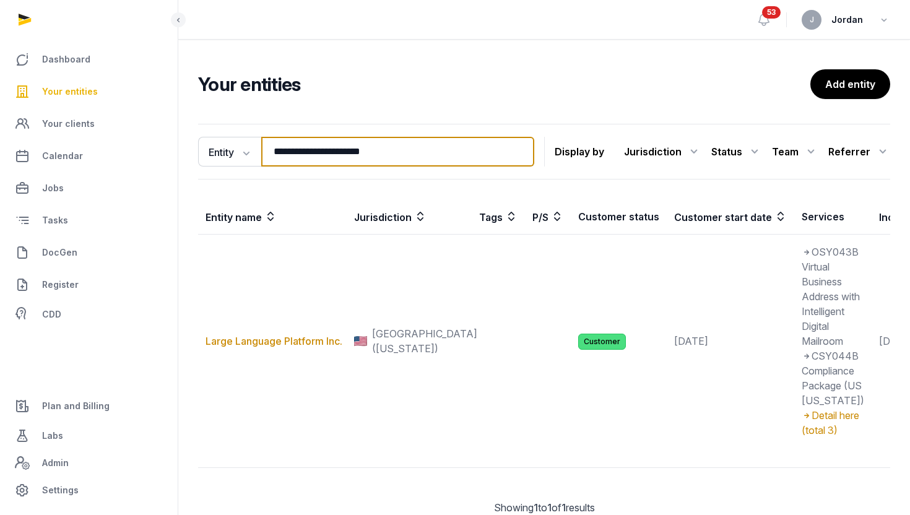
click at [317, 149] on input "**********" at bounding box center [397, 152] width 273 height 30
type input "*"
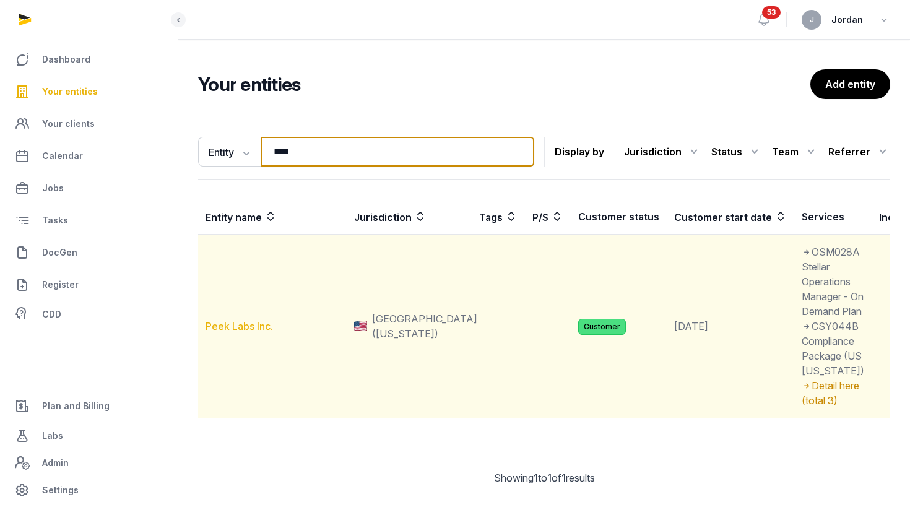
type input "****"
click at [239, 333] on link "Peek Labs Inc." at bounding box center [240, 326] width 68 height 12
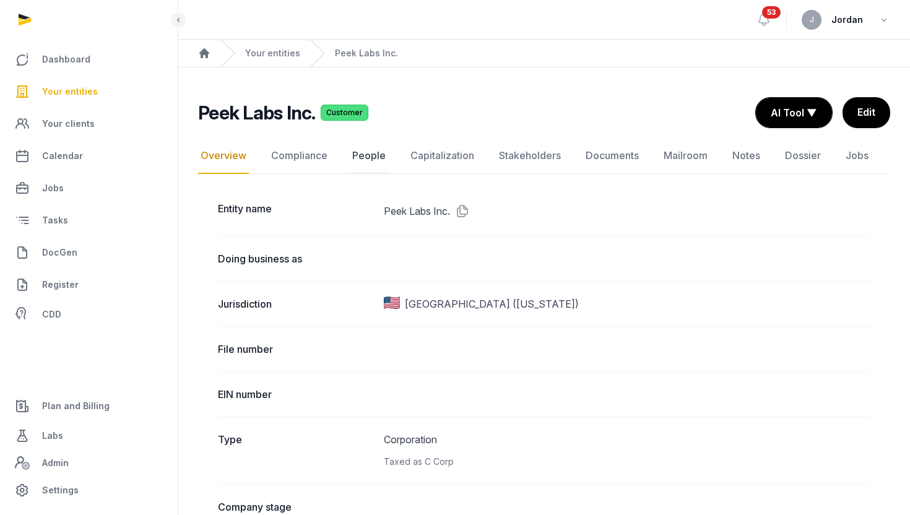
click at [378, 157] on link "People" at bounding box center [369, 156] width 38 height 36
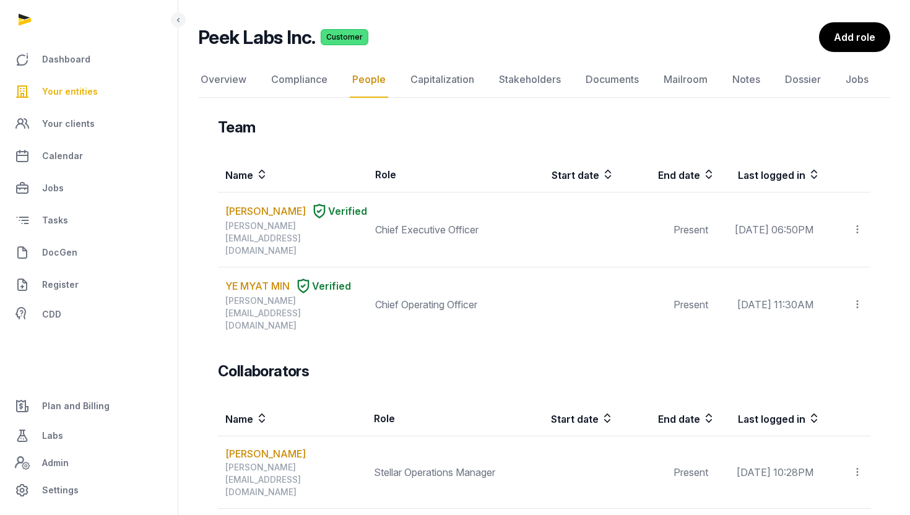
scroll to position [71, 0]
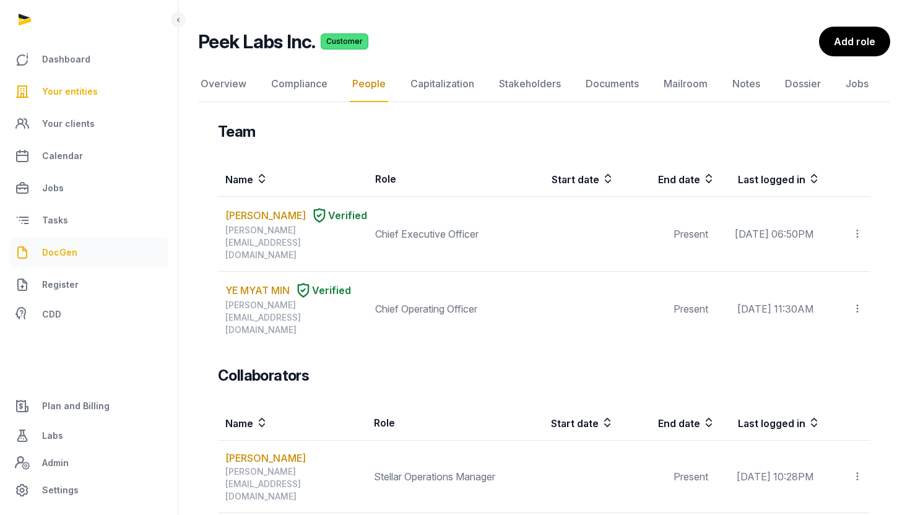
click at [94, 258] on link "DocGen" at bounding box center [89, 253] width 158 height 30
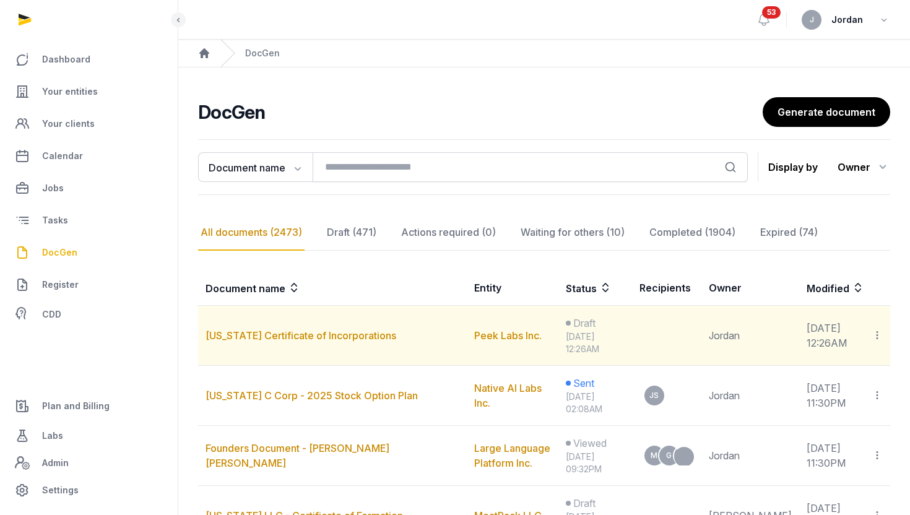
click at [878, 336] on icon at bounding box center [877, 335] width 11 height 13
click at [848, 388] on div "Delete" at bounding box center [833, 394] width 99 height 25
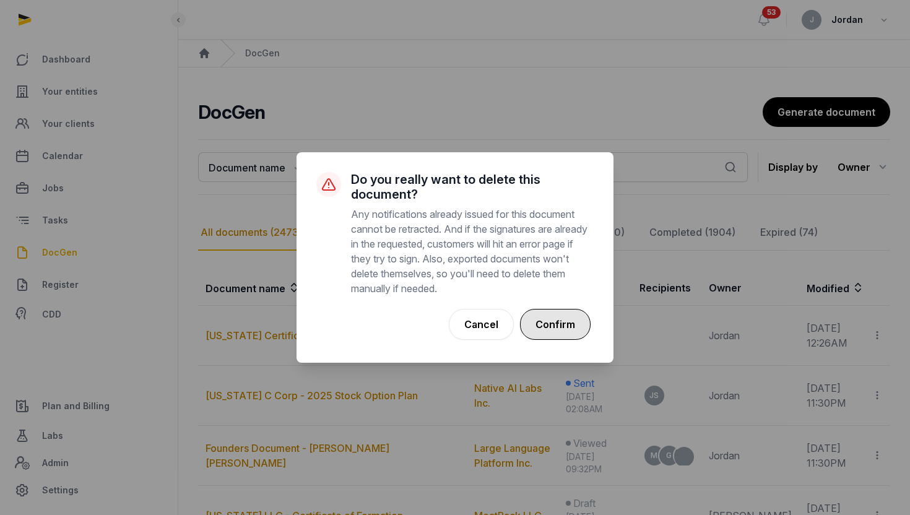
click at [562, 333] on button "Confirm" at bounding box center [555, 324] width 71 height 31
